Goal: Task Accomplishment & Management: Manage account settings

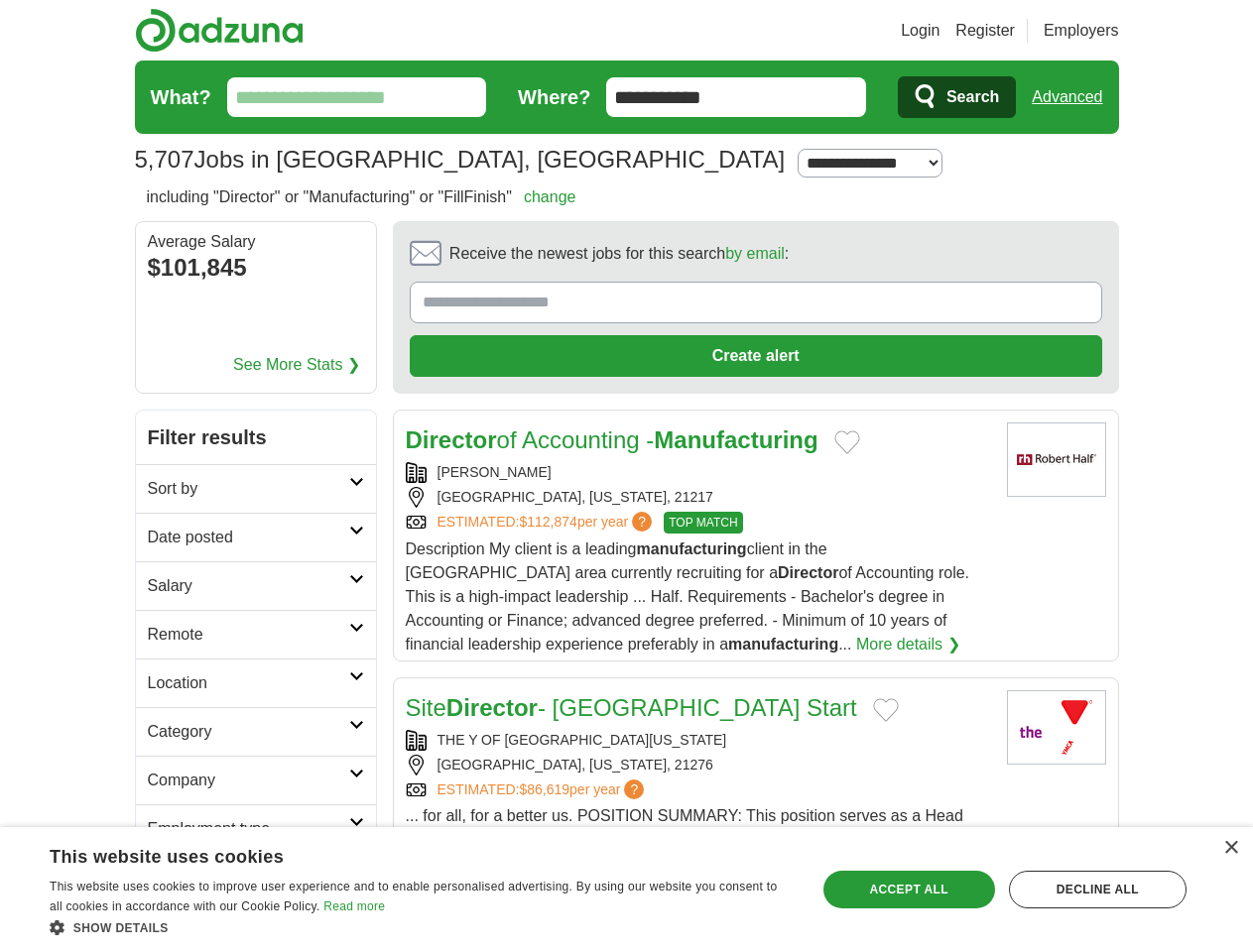
click at [939, 31] on link "Login" at bounding box center [920, 31] width 39 height 24
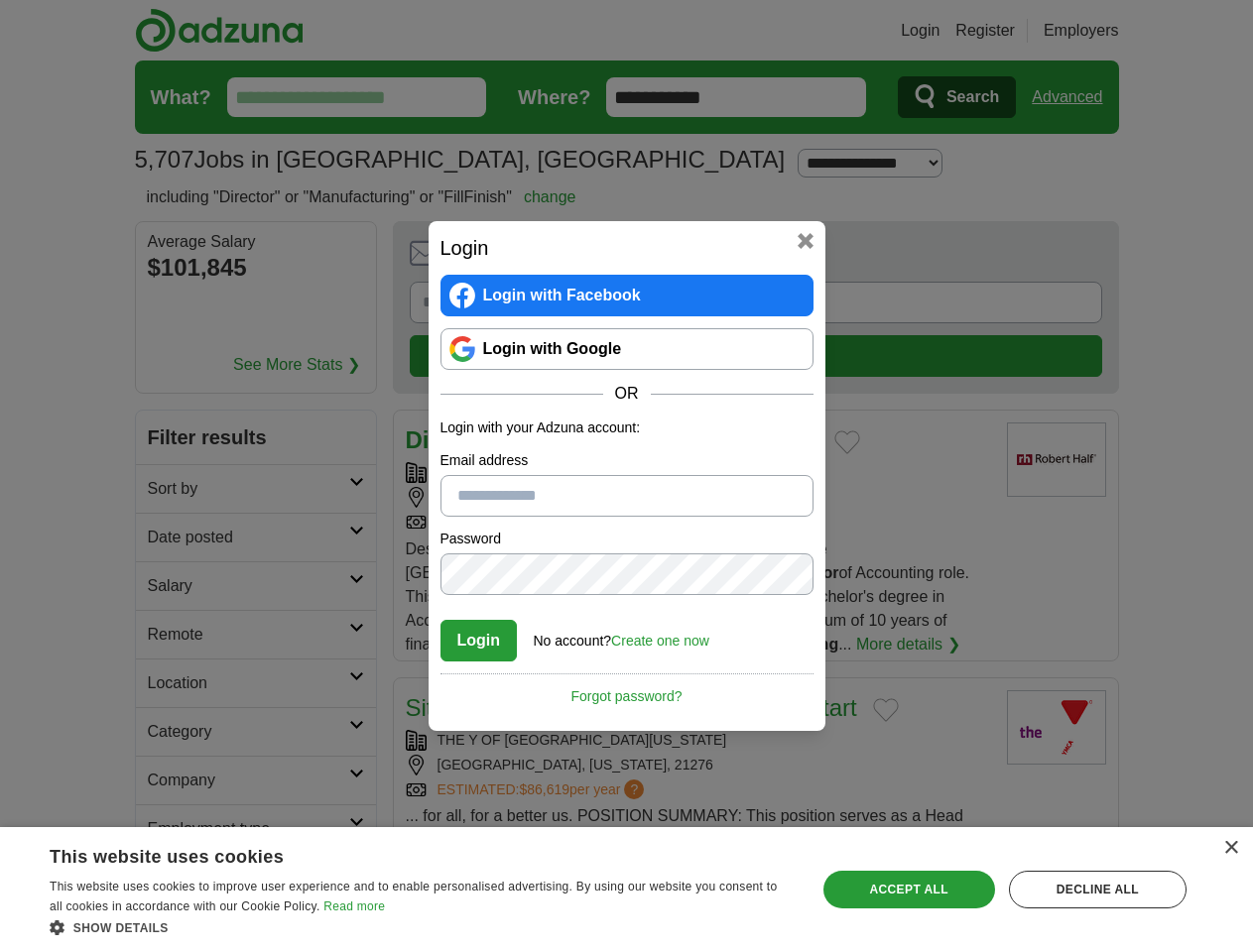
click at [1104, 31] on div "Login Login with Facebook Login with Google OR Login with your Adzuna account: …" at bounding box center [626, 476] width 1253 height 952
click at [1074, 97] on div "Login Login with Facebook Login with Google OR Login with your Adzuna account: …" at bounding box center [626, 476] width 1253 height 952
click at [239, 270] on div "Login Login with Facebook Login with Google OR Login with your Adzuna account: …" at bounding box center [626, 476] width 1253 height 952
click at [700, 259] on h2 "Login" at bounding box center [626, 248] width 373 height 30
click at [1160, 260] on div "Login Login with Facebook Login with Google OR Login with your Adzuna account: …" at bounding box center [626, 476] width 1253 height 952
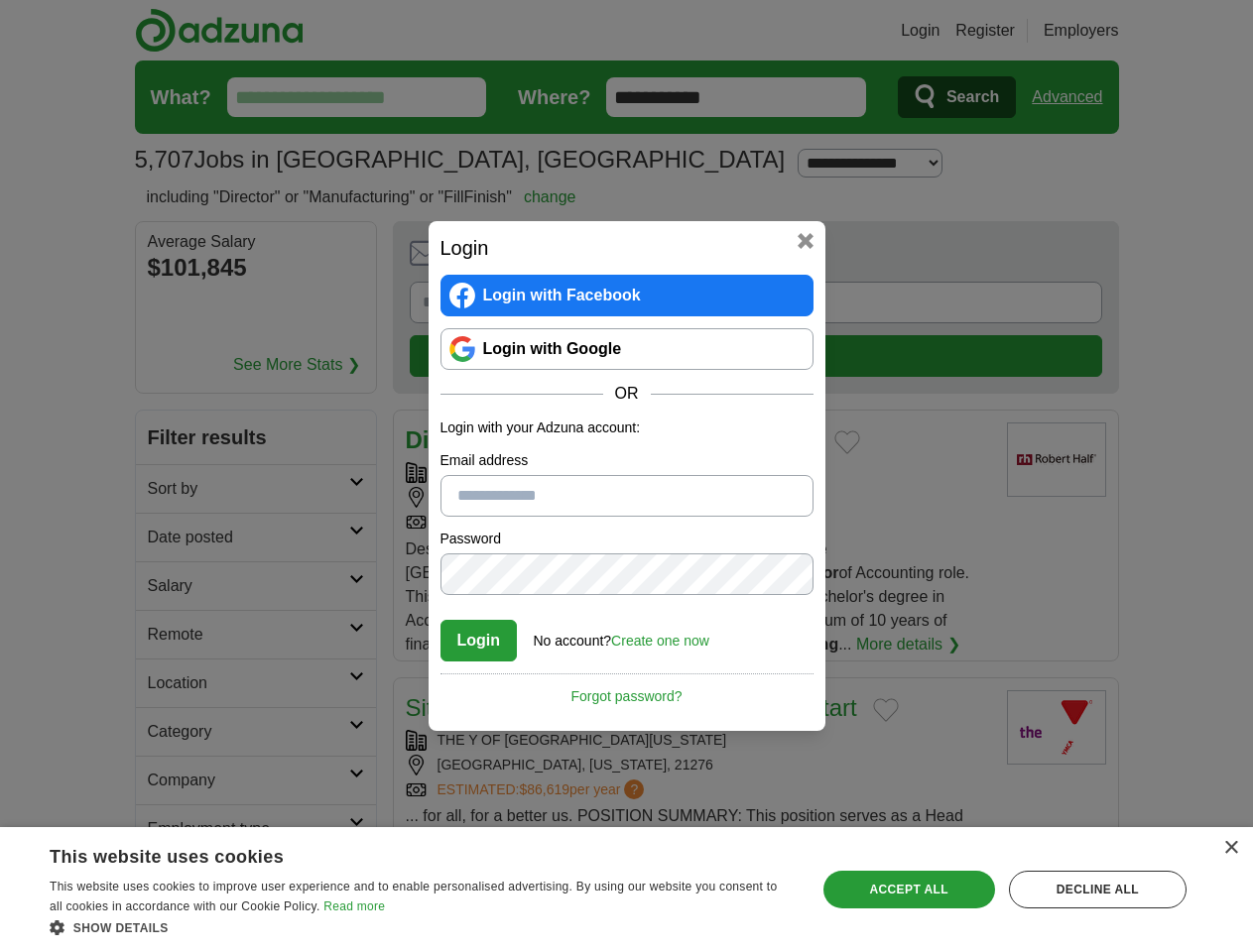
click at [167, 393] on div "Login Login with Facebook Login with Google OR Login with your Adzuna account: …" at bounding box center [626, 476] width 1253 height 952
click at [167, 441] on div "Login Login with Facebook Login with Google OR Login with your Adzuna account: …" at bounding box center [626, 476] width 1253 height 952
click at [167, 490] on div "Login Login with Facebook Login with Google OR Login with your Adzuna account: …" at bounding box center [626, 476] width 1253 height 952
click at [167, 539] on div "Login Login with Facebook Login with Google OR Login with your Adzuna account: …" at bounding box center [626, 476] width 1253 height 952
